Goal: Information Seeking & Learning: Learn about a topic

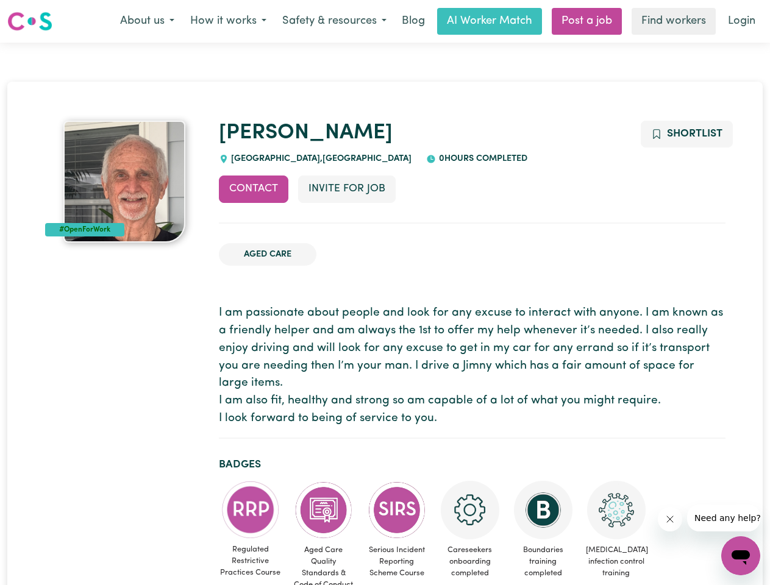
click at [147, 21] on button "About us" at bounding box center [147, 22] width 70 height 26
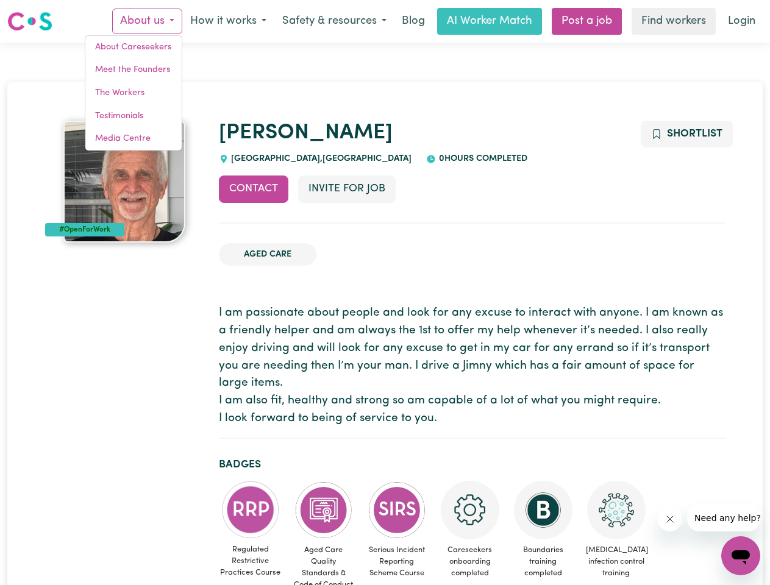
click at [227, 21] on button "How it works" at bounding box center [228, 22] width 92 height 26
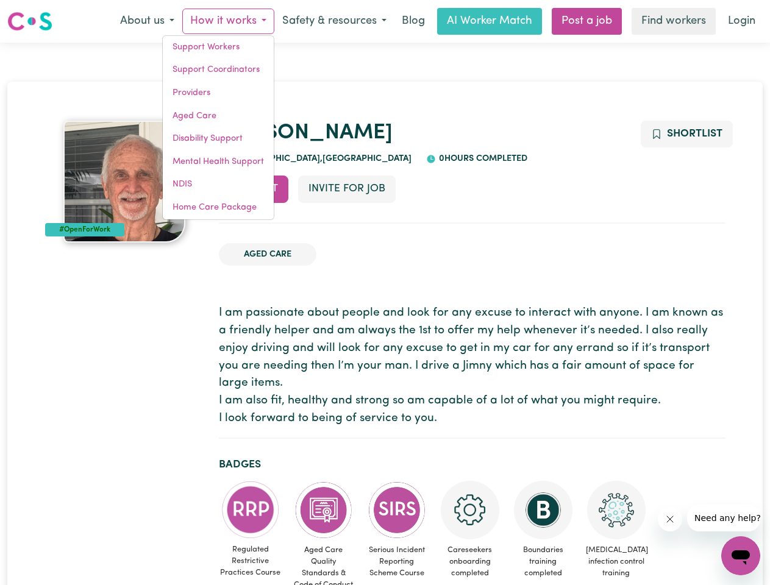
click at [333, 21] on button "Safety & resources" at bounding box center [334, 22] width 120 height 26
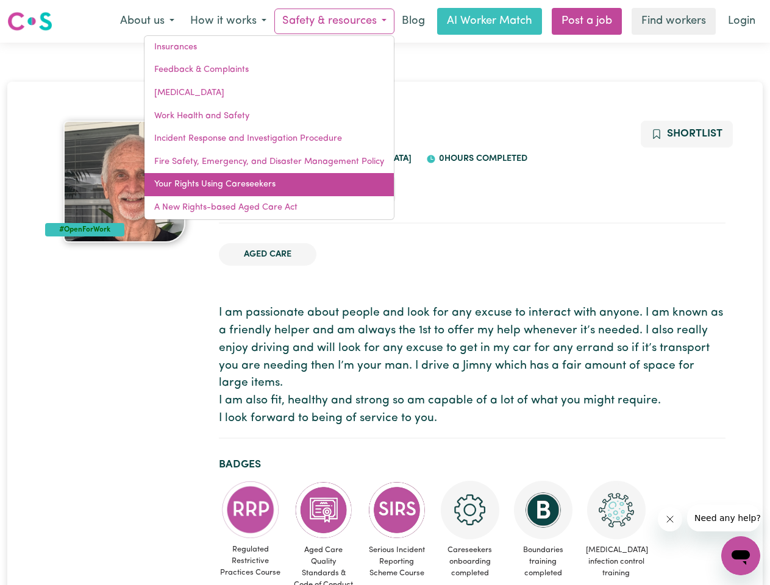
click at [254, 189] on link "Your Rights Using Careseekers" at bounding box center [268, 184] width 249 height 23
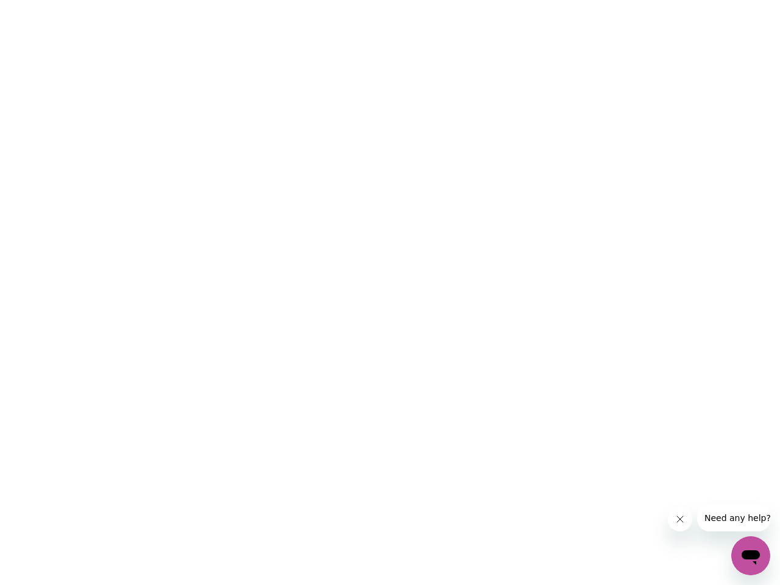
click at [346, 0] on html at bounding box center [390, 0] width 780 height 0
click at [686, 0] on html at bounding box center [390, 0] width 780 height 0
click at [251, 0] on html at bounding box center [390, 0] width 780 height 0
click at [324, 0] on html at bounding box center [390, 0] width 780 height 0
